Goal: Transaction & Acquisition: Book appointment/travel/reservation

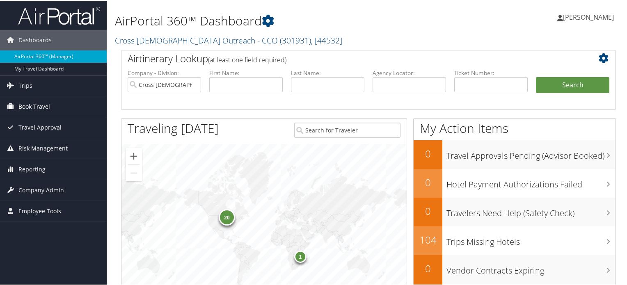
click at [33, 110] on span "Book Travel" at bounding box center [34, 106] width 32 height 21
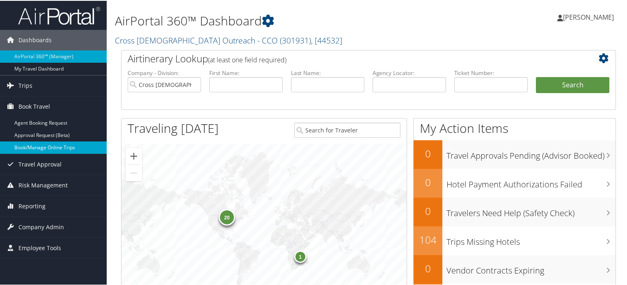
click at [53, 145] on link "Book/Manage Online Trips" at bounding box center [53, 147] width 107 height 12
